Goal: Check status: Check status

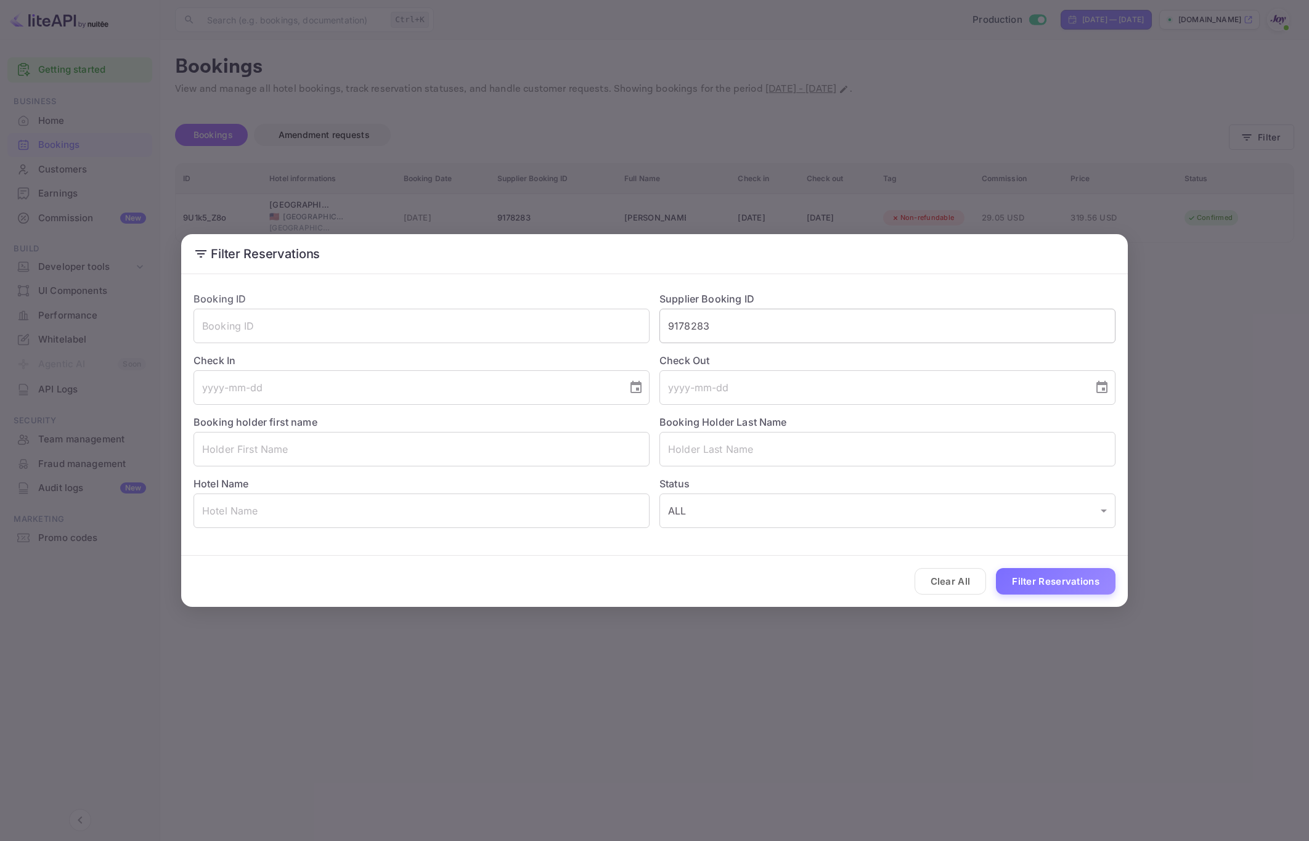
click at [711, 320] on input "9178283" at bounding box center [887, 326] width 456 height 35
paste input "025198"
type input "9025198"
click at [1030, 572] on button "Filter Reservations" at bounding box center [1056, 581] width 120 height 26
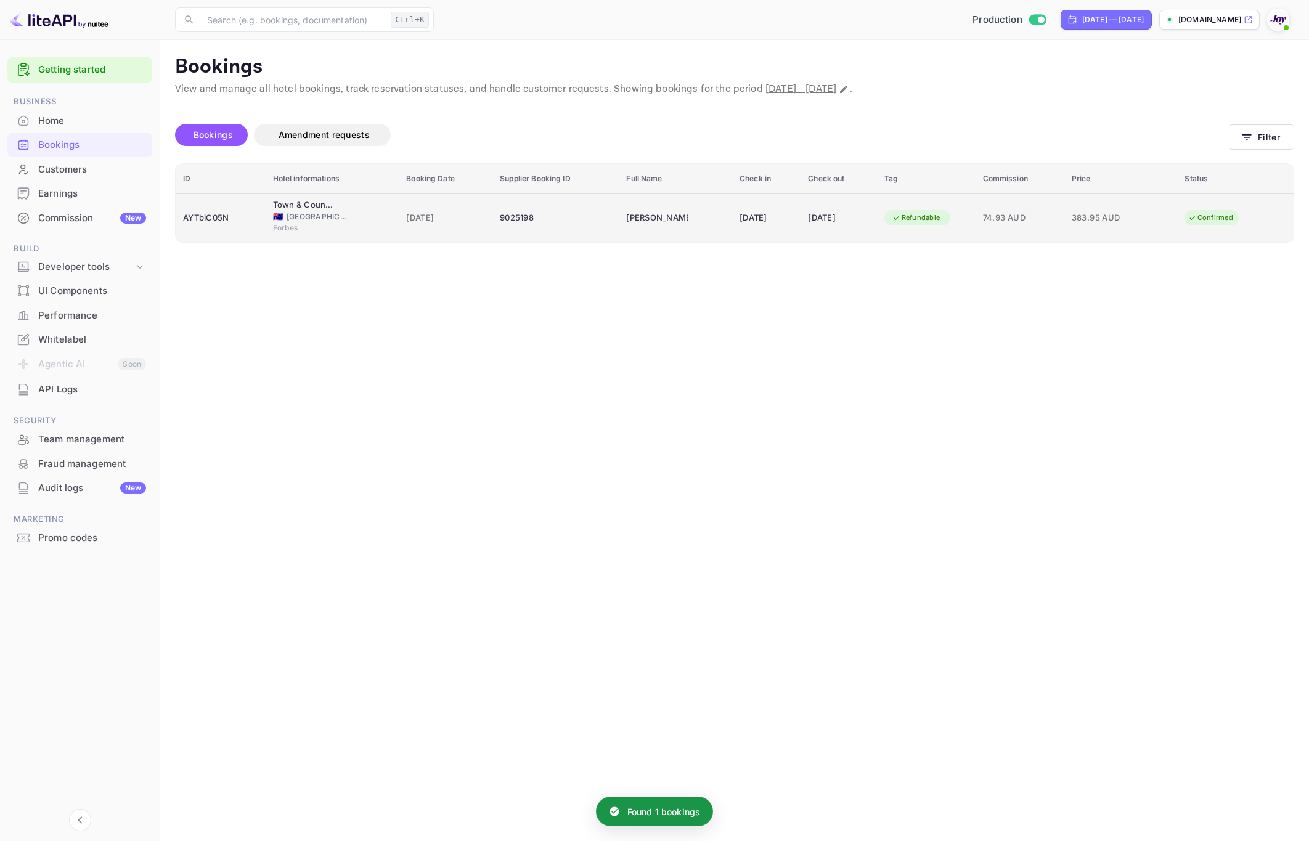
click at [770, 233] on td "[DATE]" at bounding box center [766, 217] width 68 height 49
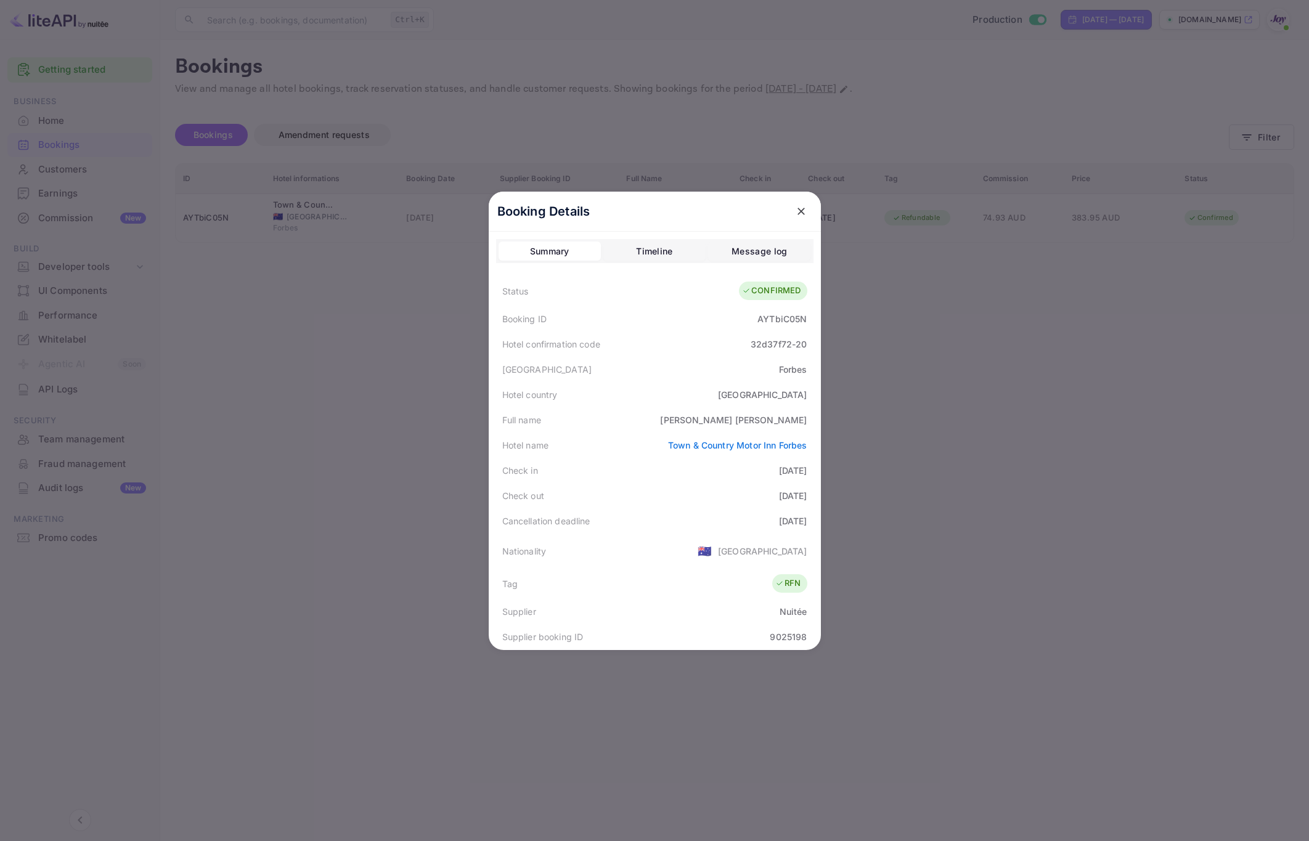
click at [939, 420] on div at bounding box center [654, 420] width 1309 height 841
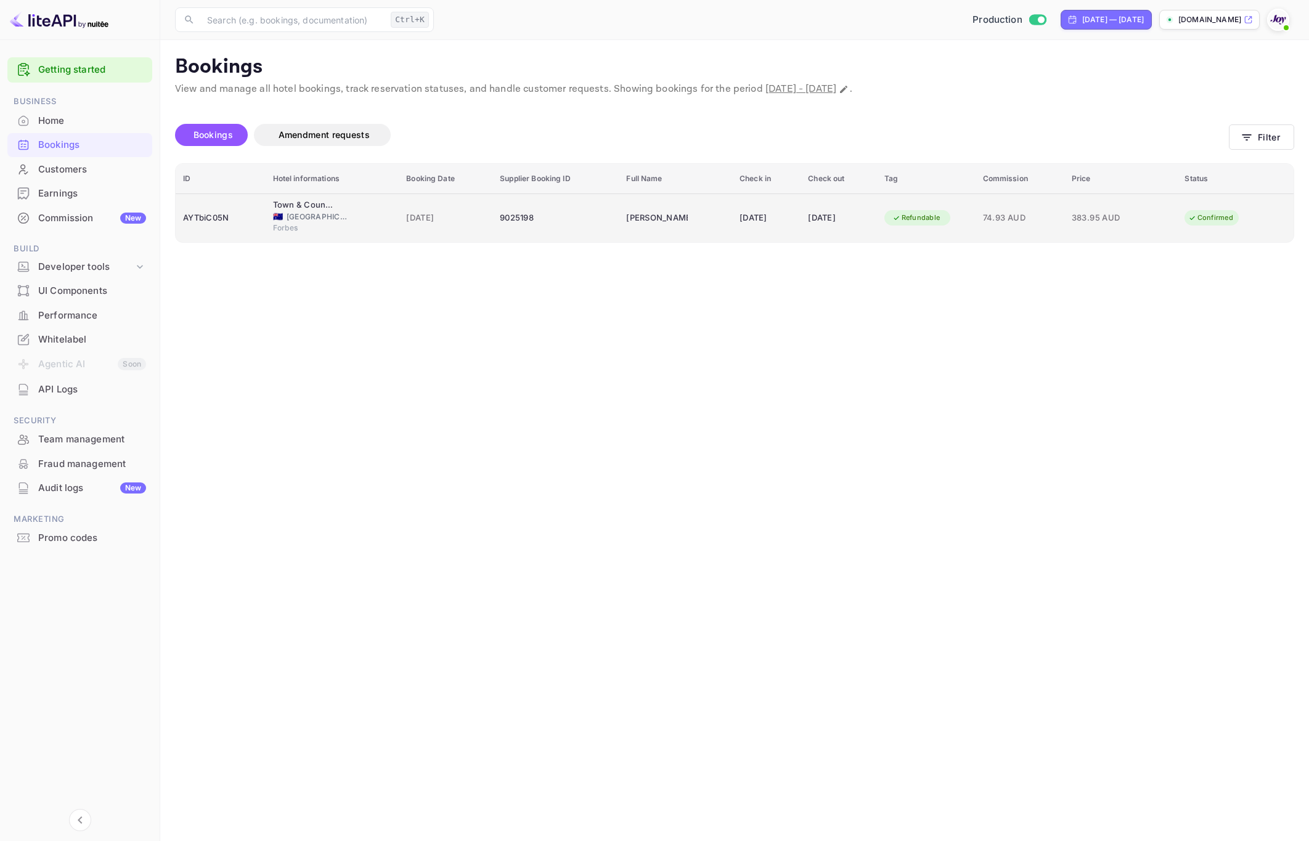
click at [1019, 229] on td "74.93 AUD" at bounding box center [1020, 217] width 89 height 49
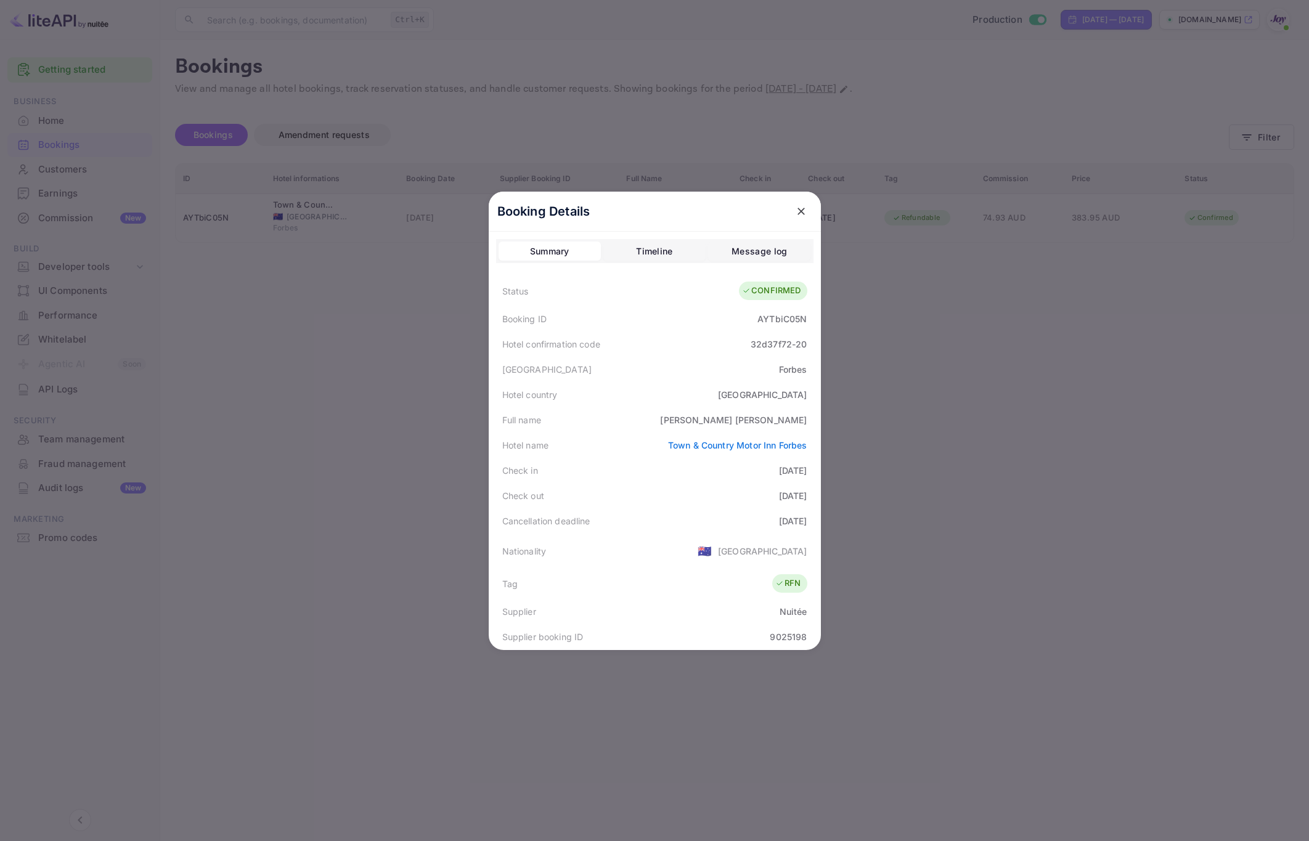
click at [773, 415] on div "[PERSON_NAME]" at bounding box center [733, 419] width 147 height 13
copy div "[PERSON_NAME]"
